Goal: Information Seeking & Learning: Stay updated

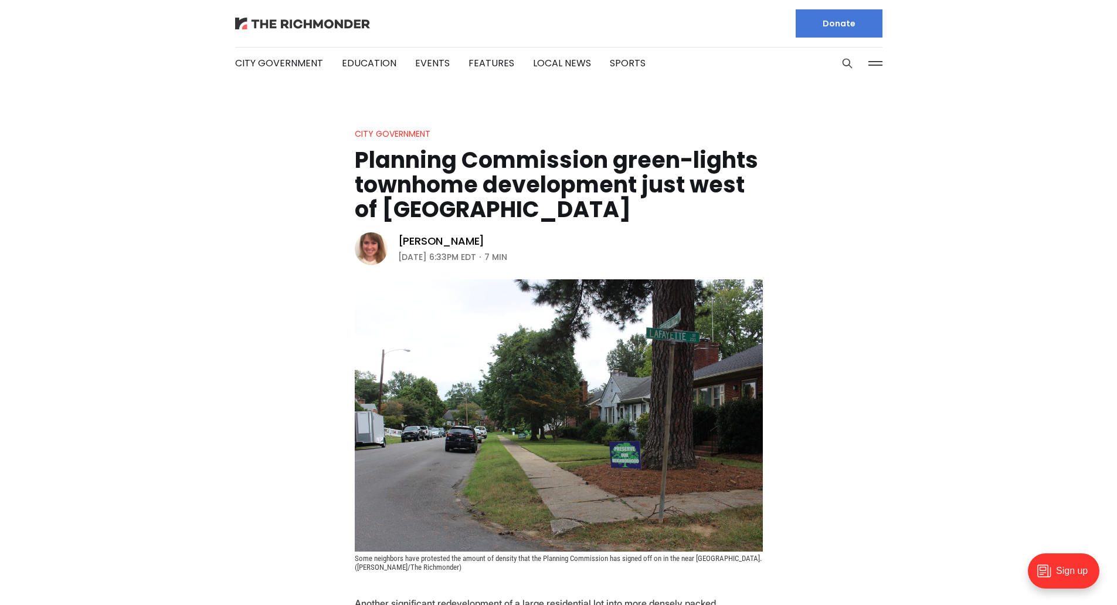
click at [267, 25] on img at bounding box center [302, 24] width 135 height 12
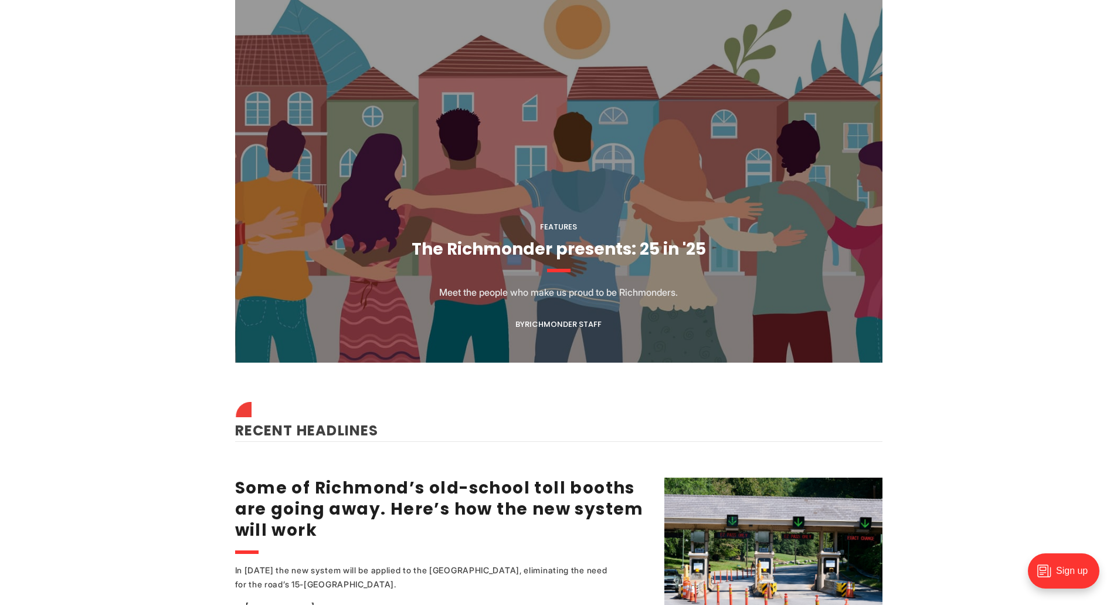
scroll to position [1135, 0]
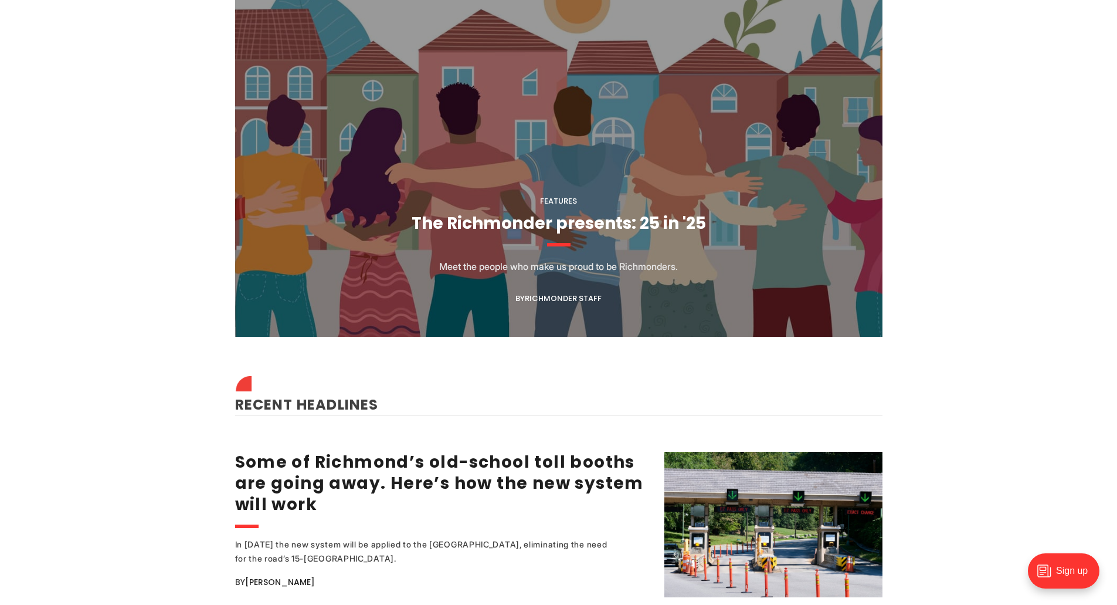
click at [409, 107] on figcaption "Features The Richmonder presents: 25 in '25 Meet the people who make us proud t…" at bounding box center [558, 152] width 647 height 369
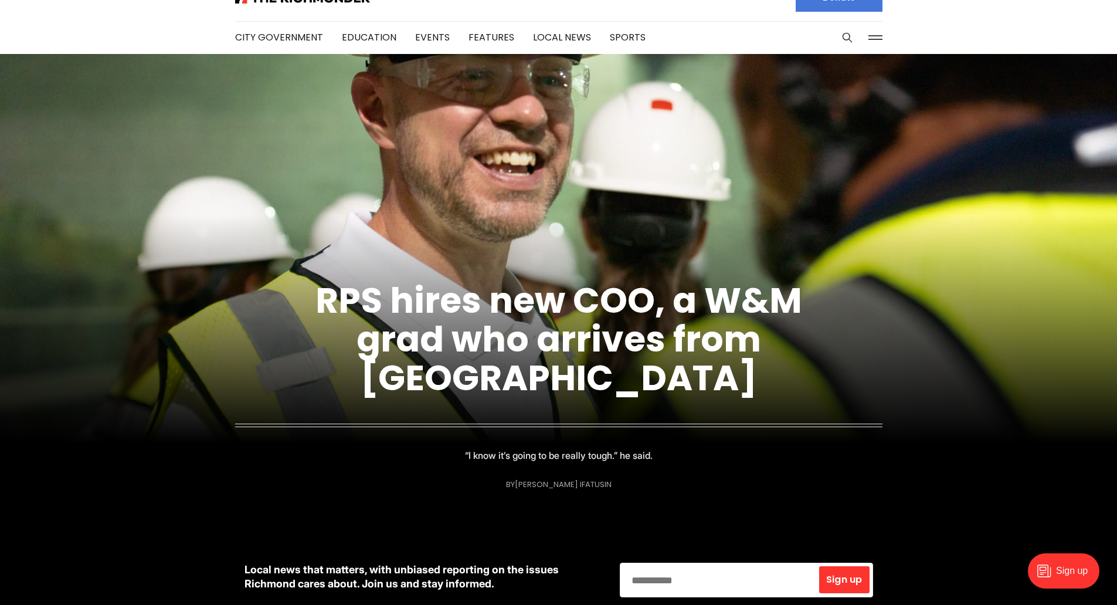
scroll to position [25, 0]
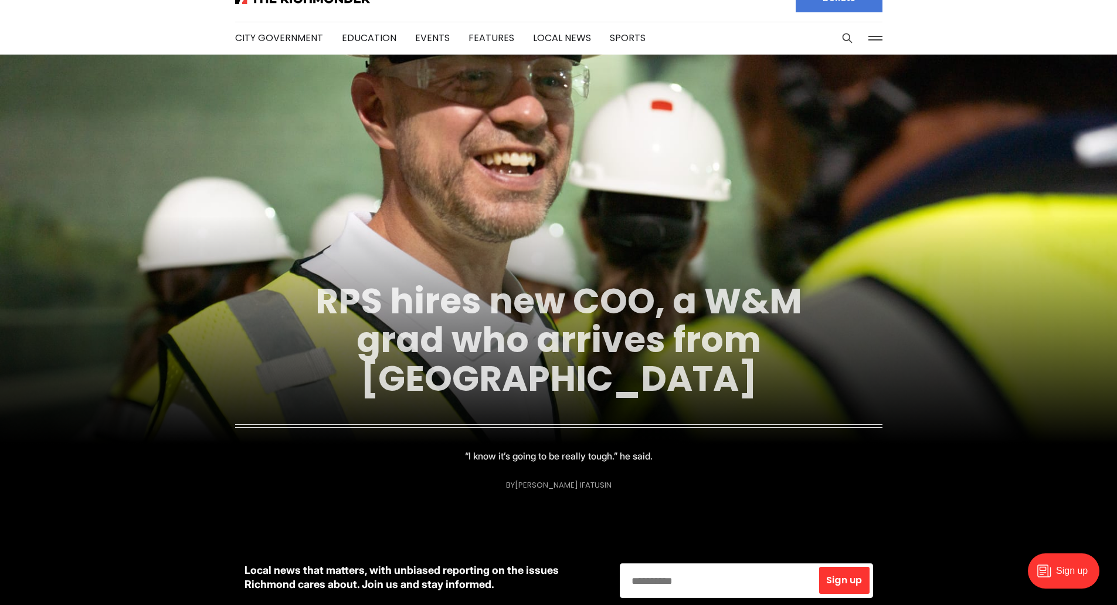
click at [564, 325] on link "RPS hires new COO, a W&M grad who arrives from Indianapolis" at bounding box center [558, 339] width 487 height 127
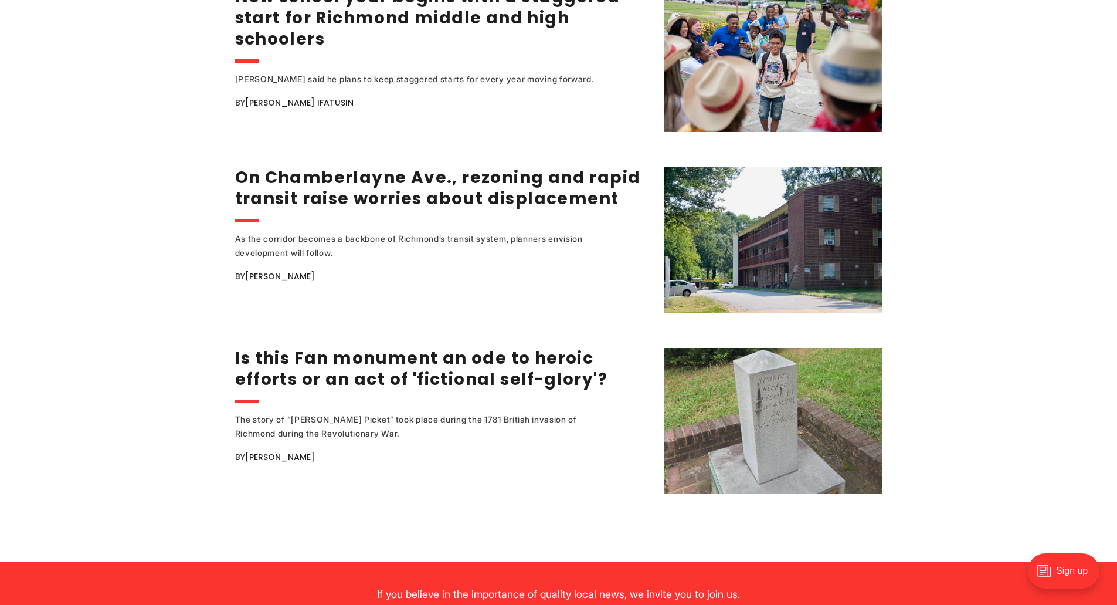
scroll to position [2246, 0]
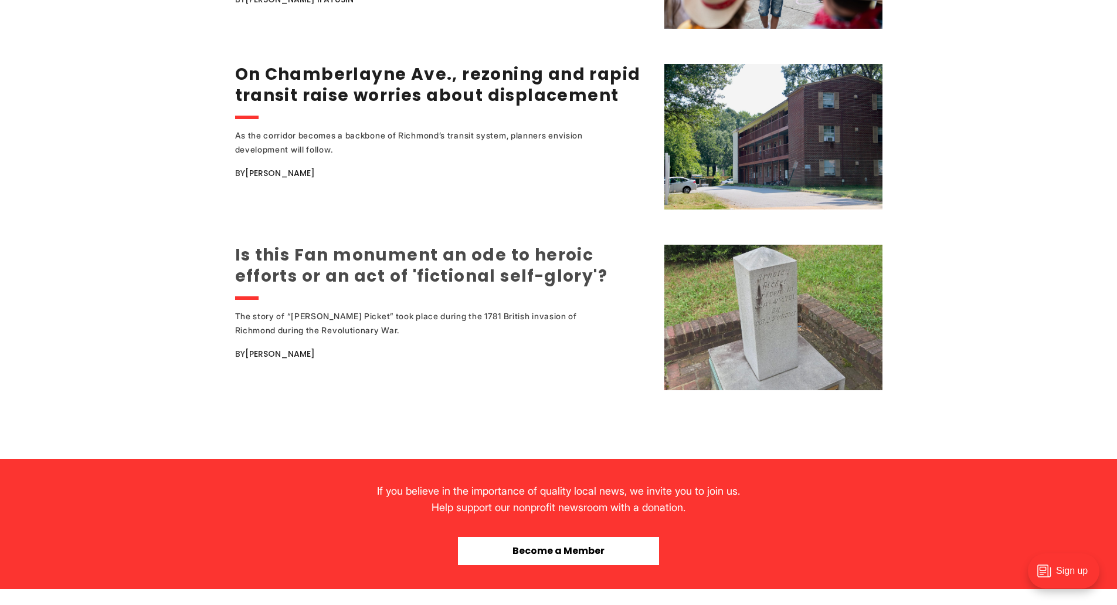
click at [293, 270] on link "Is this Fan monument an ode to heroic efforts or an act of 'fictional self-glor…" at bounding box center [421, 265] width 373 height 44
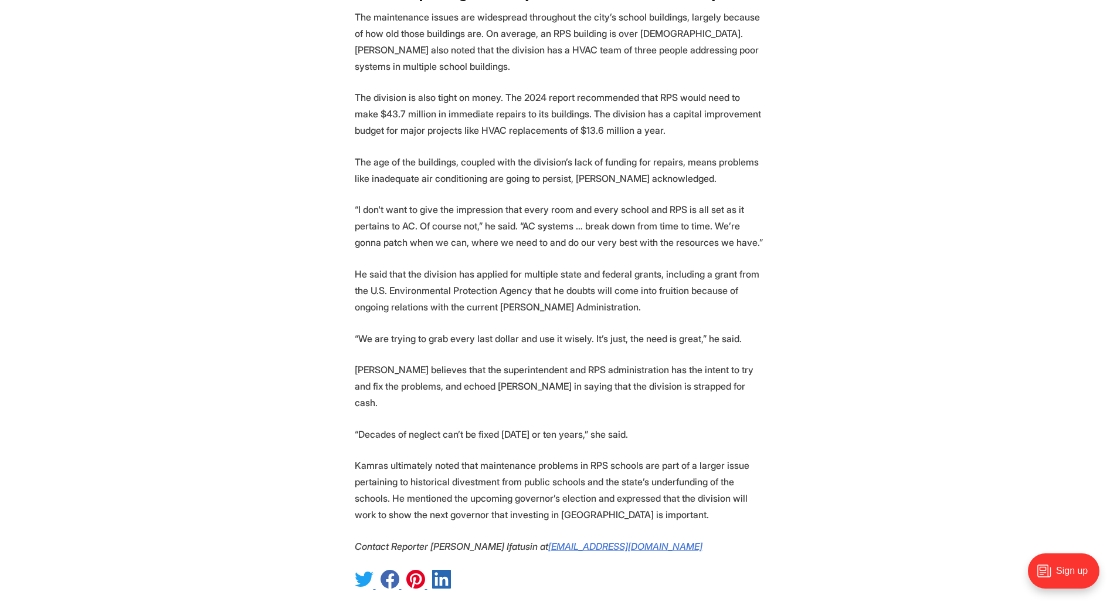
scroll to position [2299, 0]
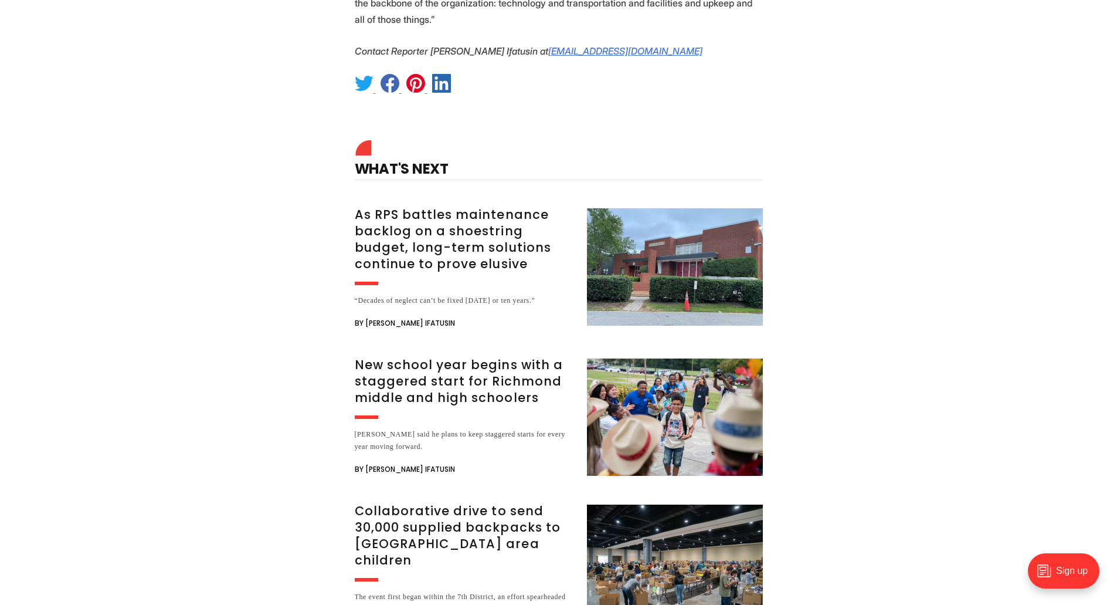
scroll to position [1727, 0]
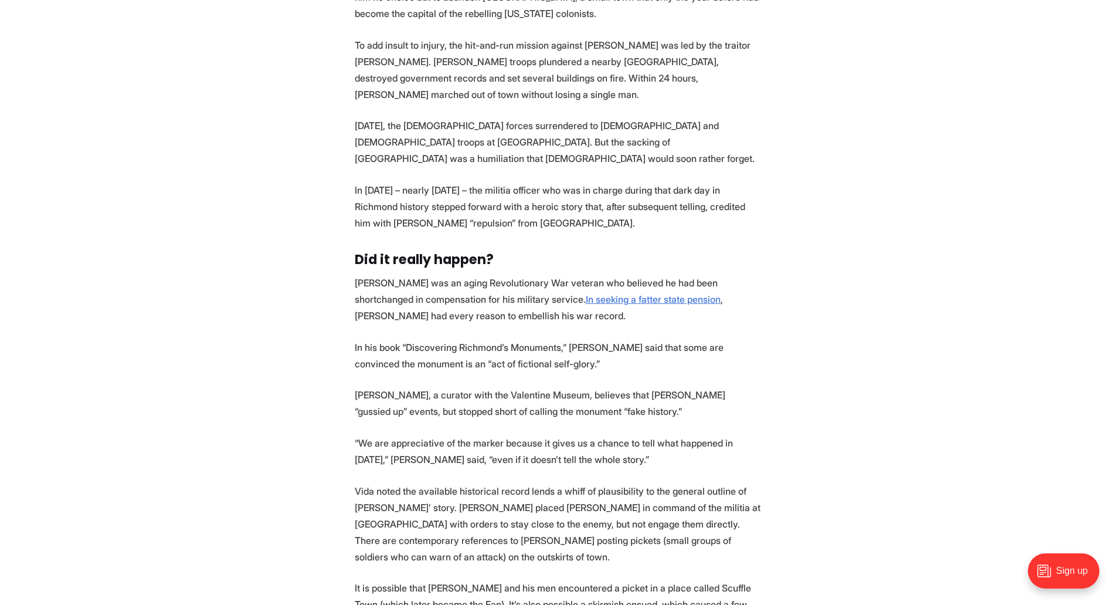
scroll to position [1418, 0]
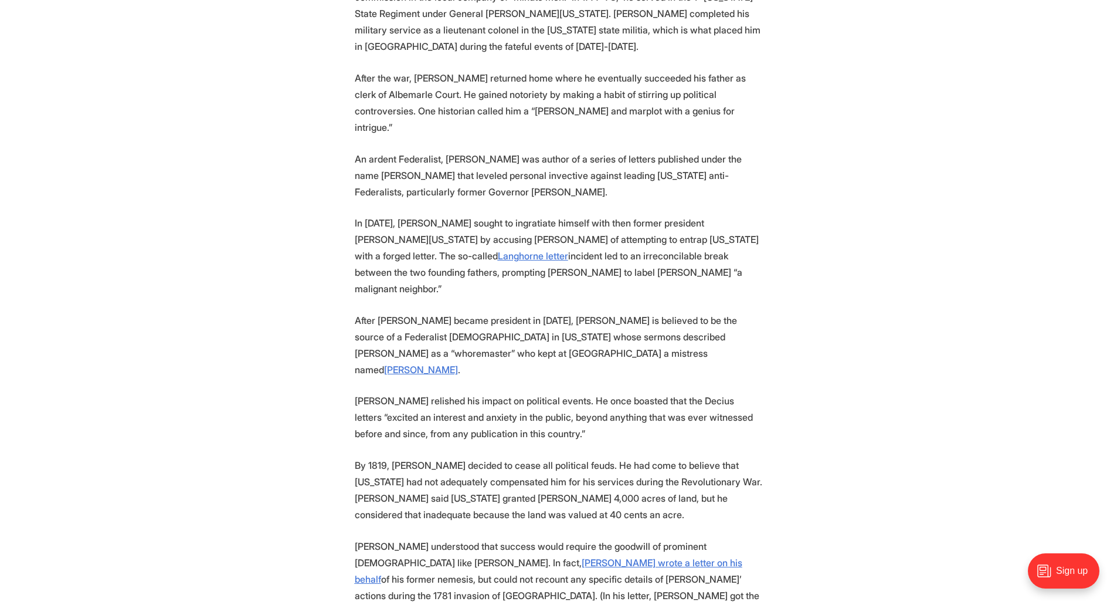
scroll to position [2598, 0]
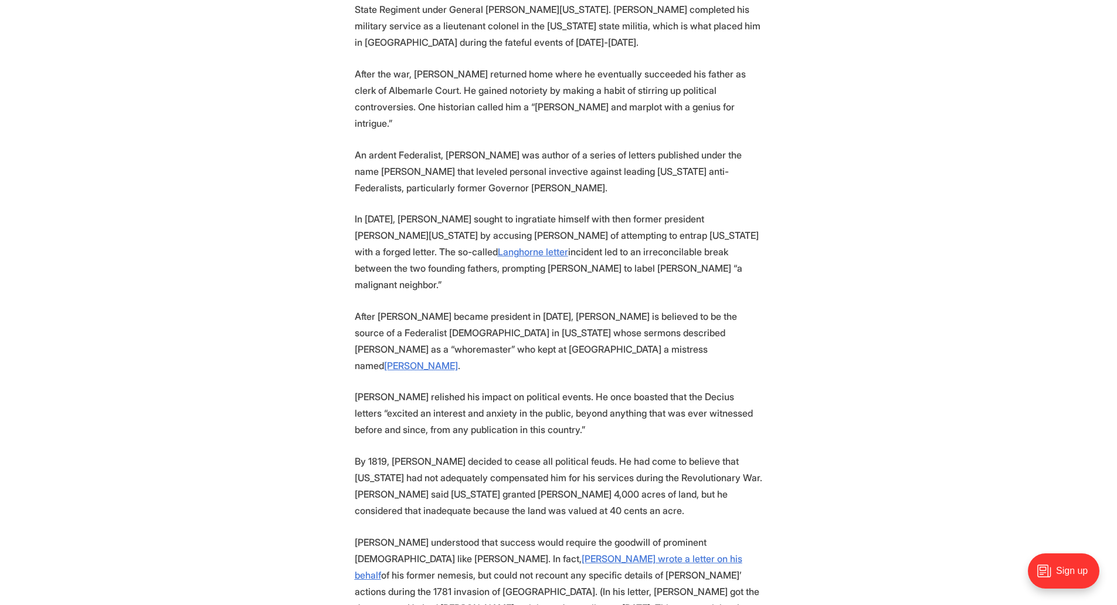
drag, startPoint x: 416, startPoint y: 280, endPoint x: 327, endPoint y: 212, distance: 111.7
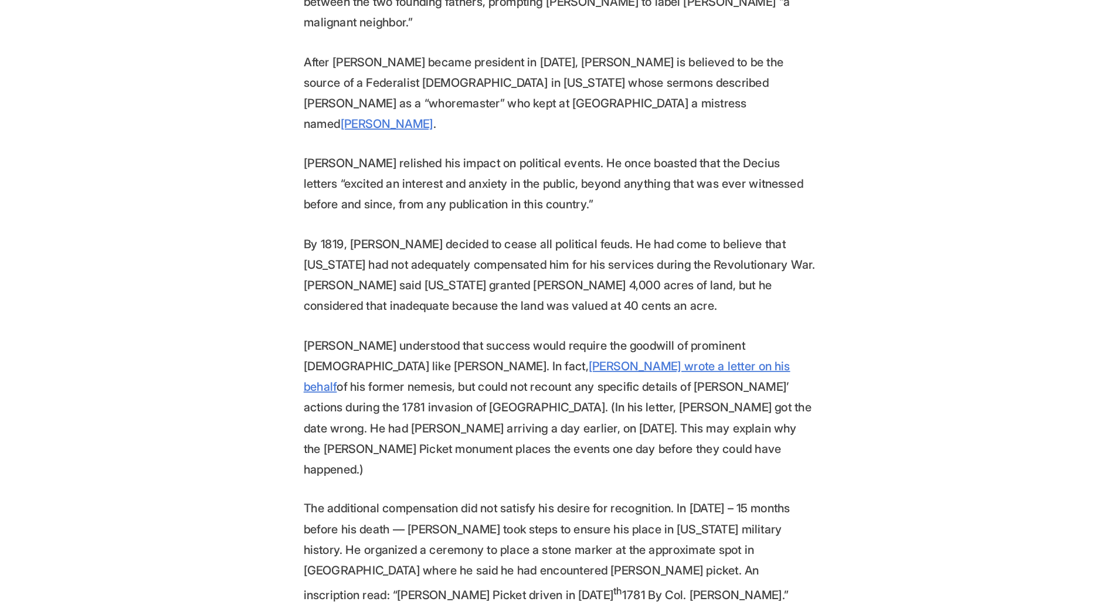
scroll to position [2743, 0]
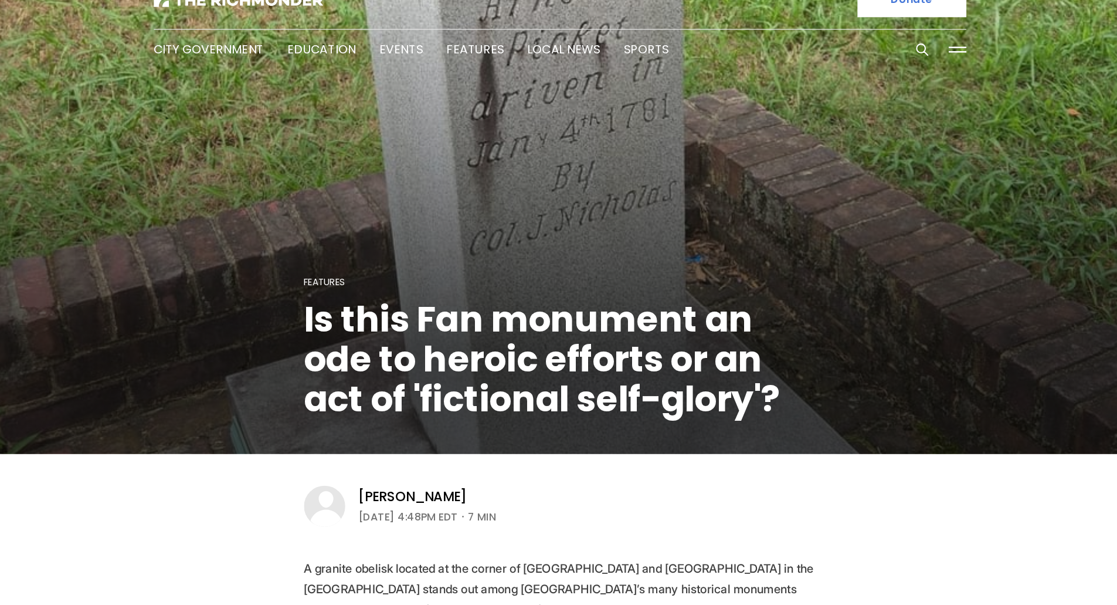
scroll to position [0, 0]
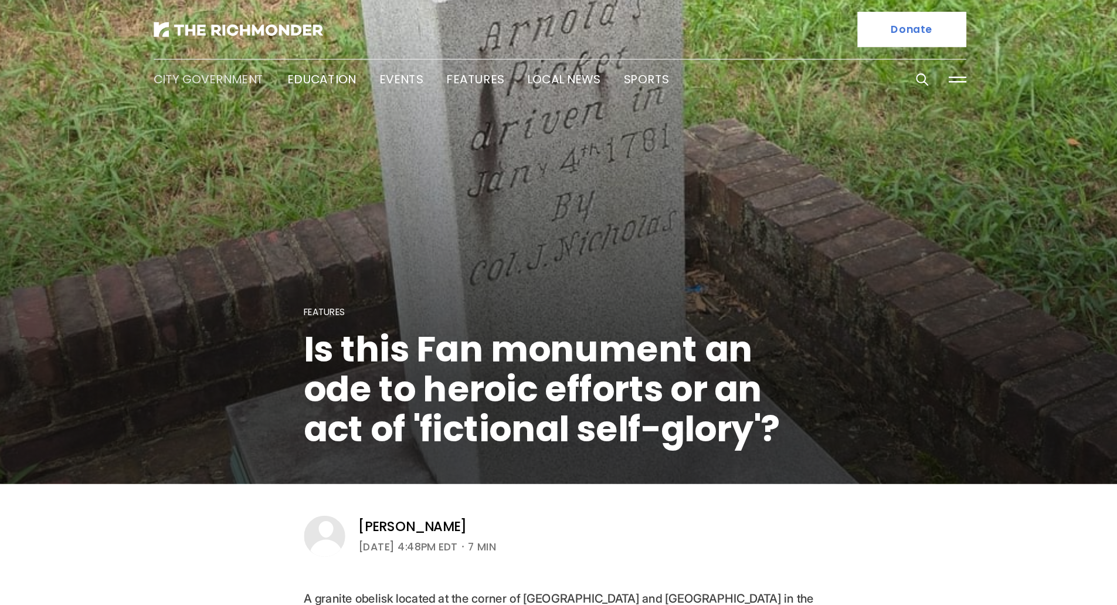
click at [301, 65] on link "City Government" at bounding box center [279, 62] width 88 height 13
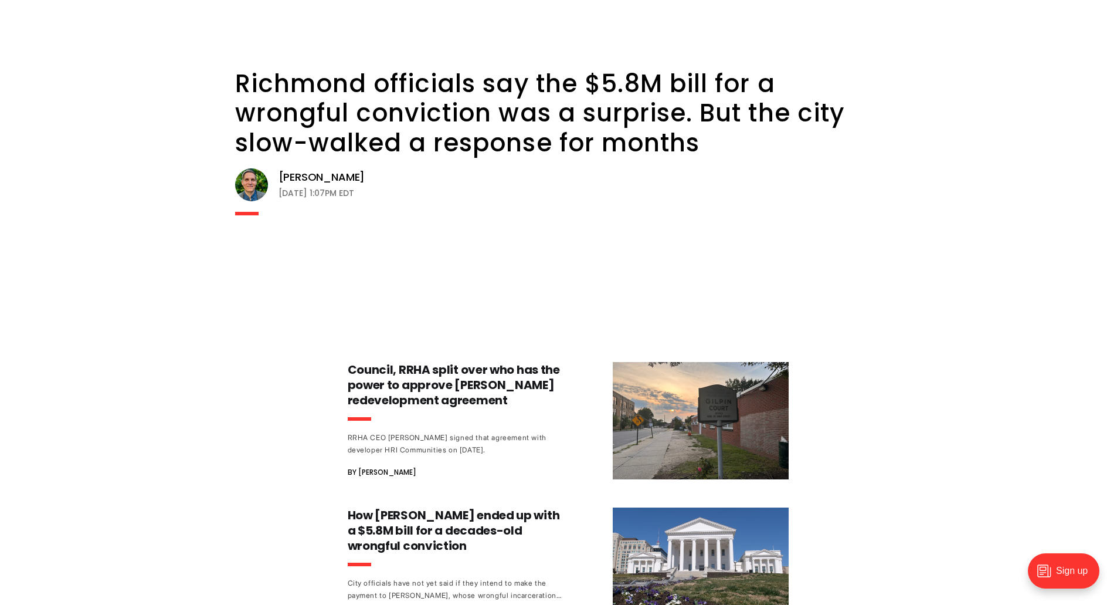
scroll to position [1718, 0]
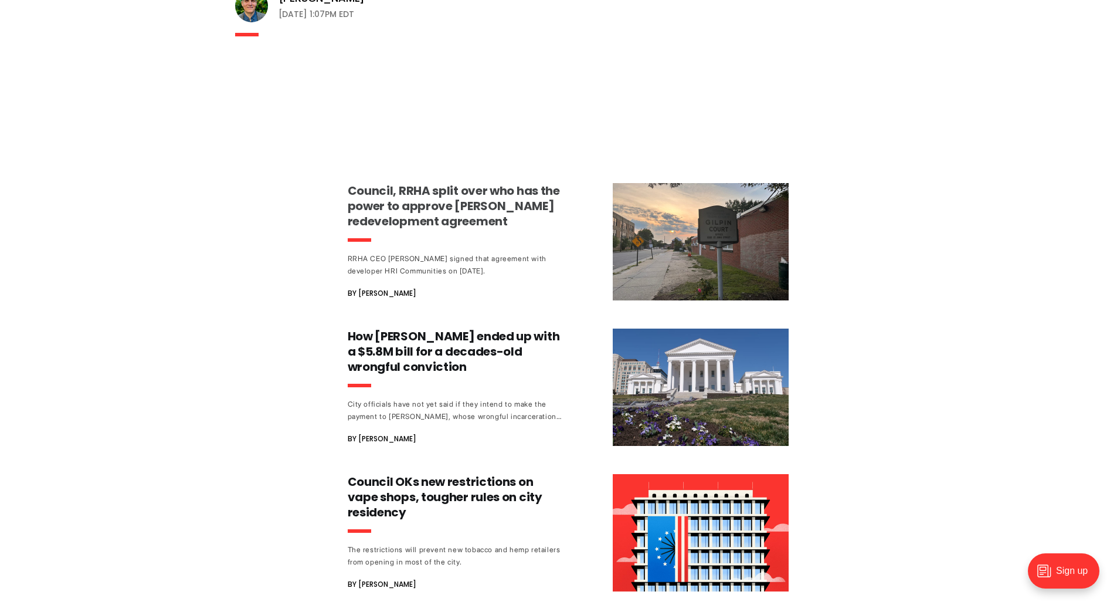
click at [421, 217] on h3 "Council, RRHA split over who has the power to approve [PERSON_NAME] redevelopme…" at bounding box center [457, 206] width 218 height 46
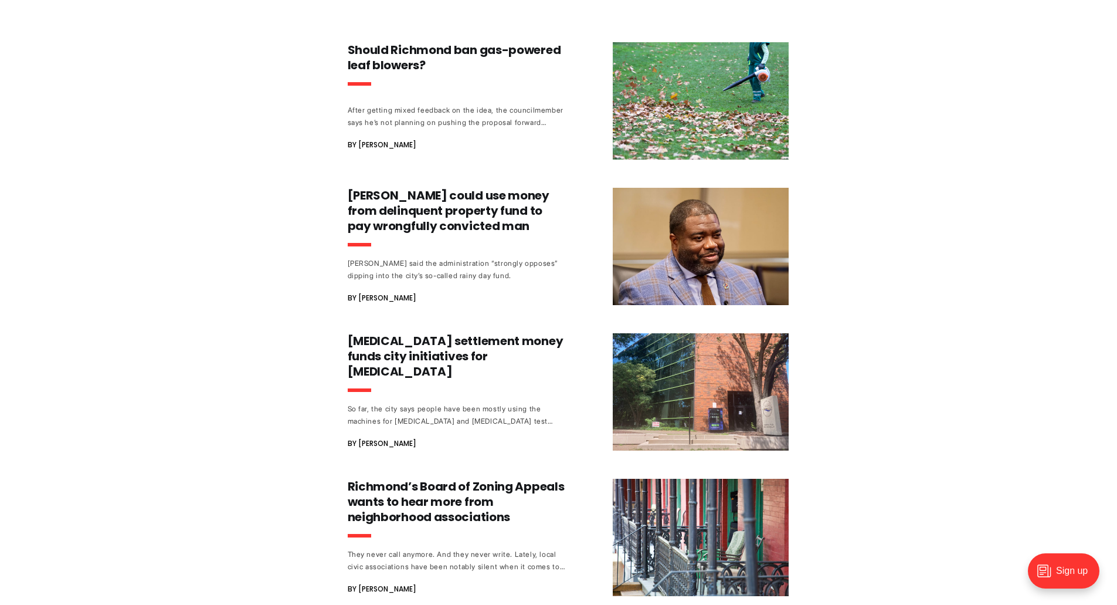
scroll to position [645, 0]
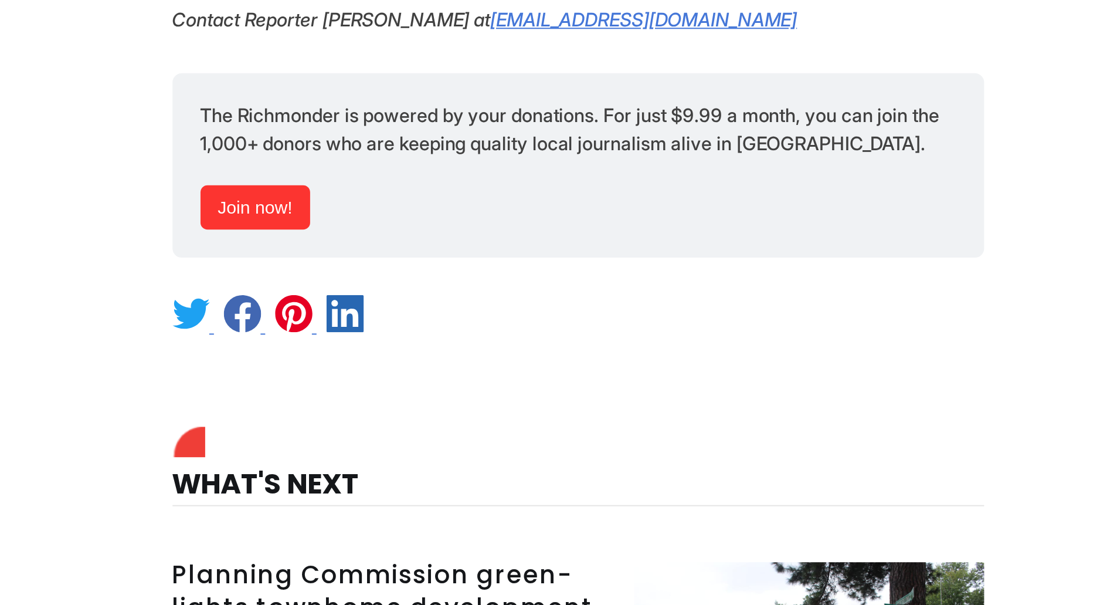
scroll to position [2285, 0]
